Goal: Task Accomplishment & Management: Use online tool/utility

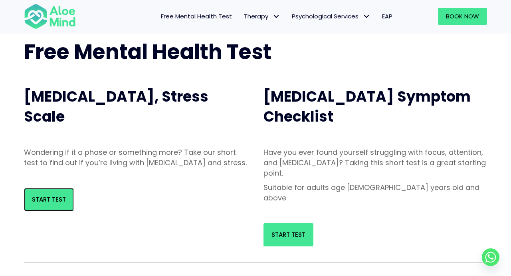
click at [56, 203] on span "Start Test" at bounding box center [49, 199] width 34 height 8
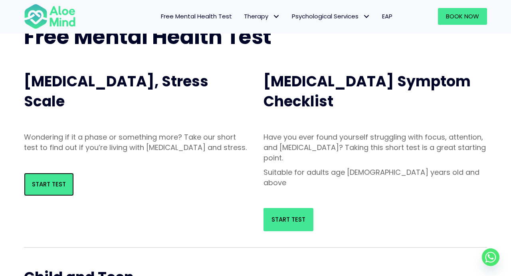
scroll to position [72, 0]
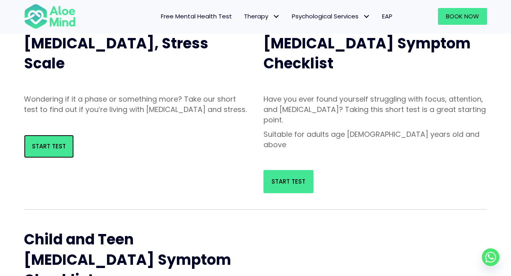
click at [65, 158] on link "Start Test" at bounding box center [49, 146] width 50 height 23
